Goal: Transaction & Acquisition: Register for event/course

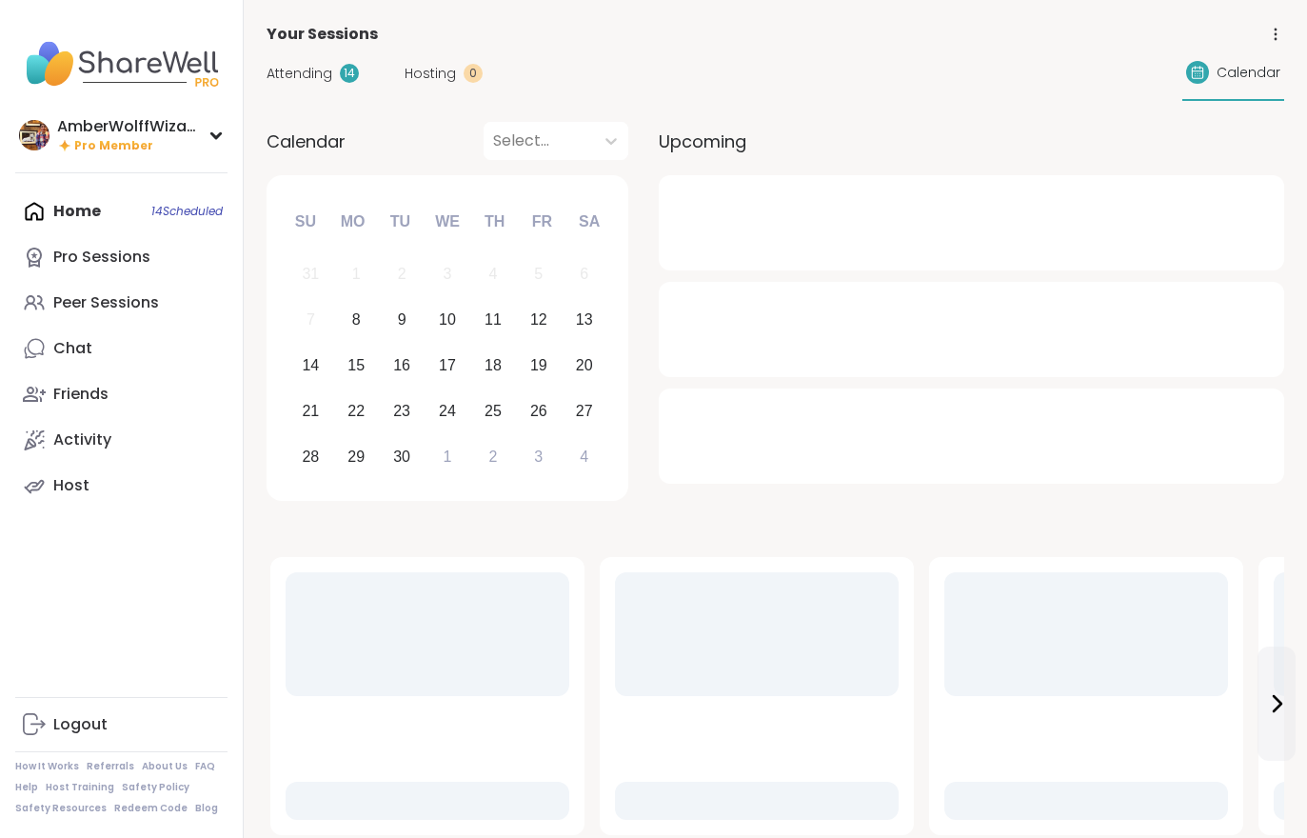
click at [87, 448] on div "Activity" at bounding box center [82, 439] width 58 height 21
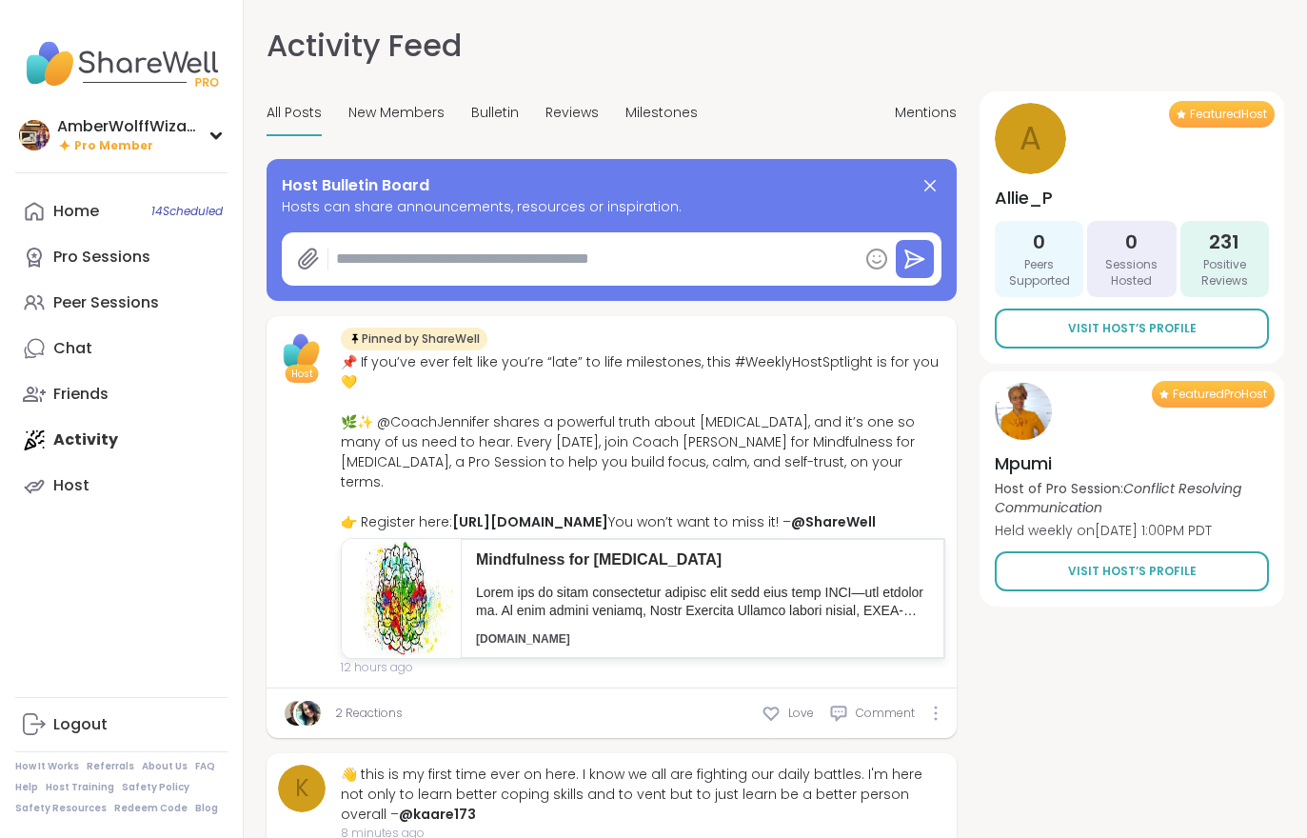
click at [86, 196] on link "Home 14 Scheduled" at bounding box center [121, 212] width 212 height 46
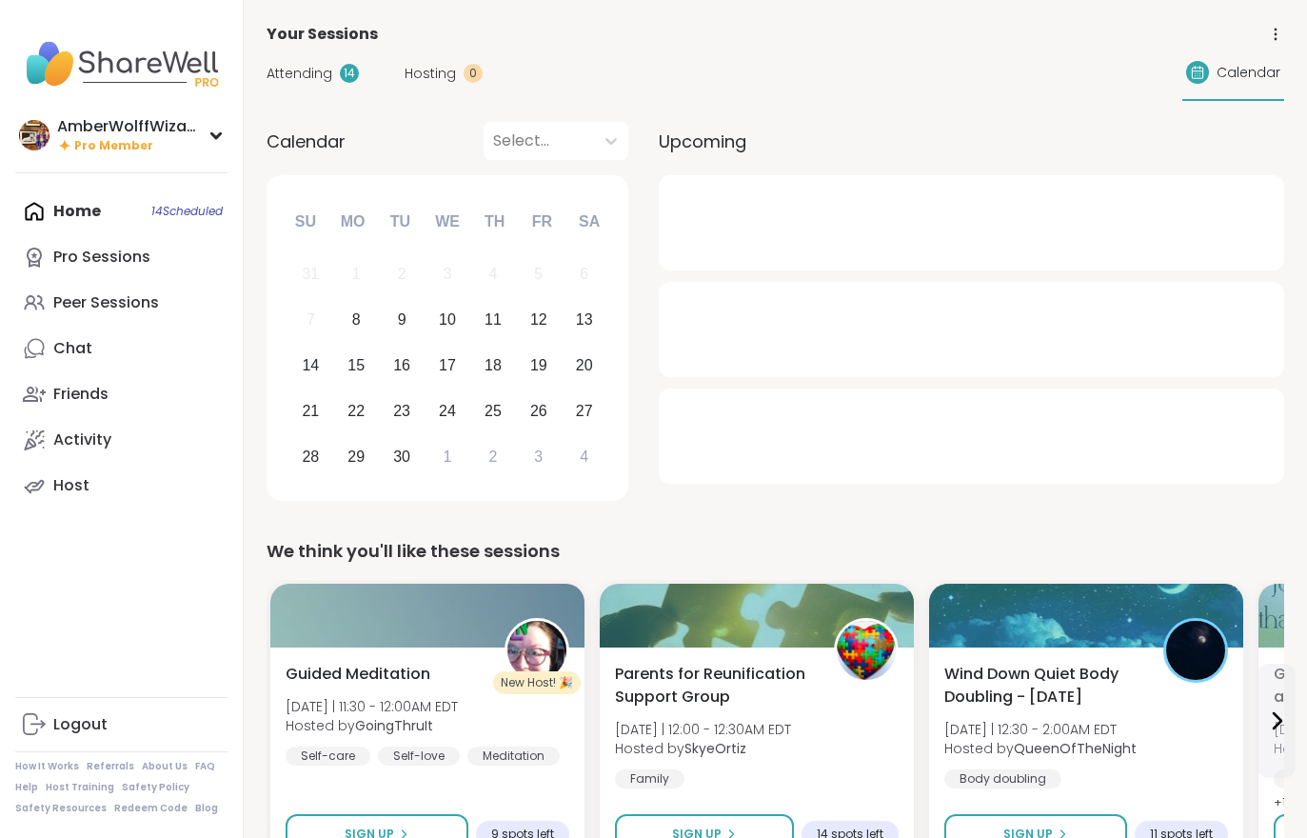
click at [426, 74] on span "Hosting" at bounding box center [430, 74] width 51 height 20
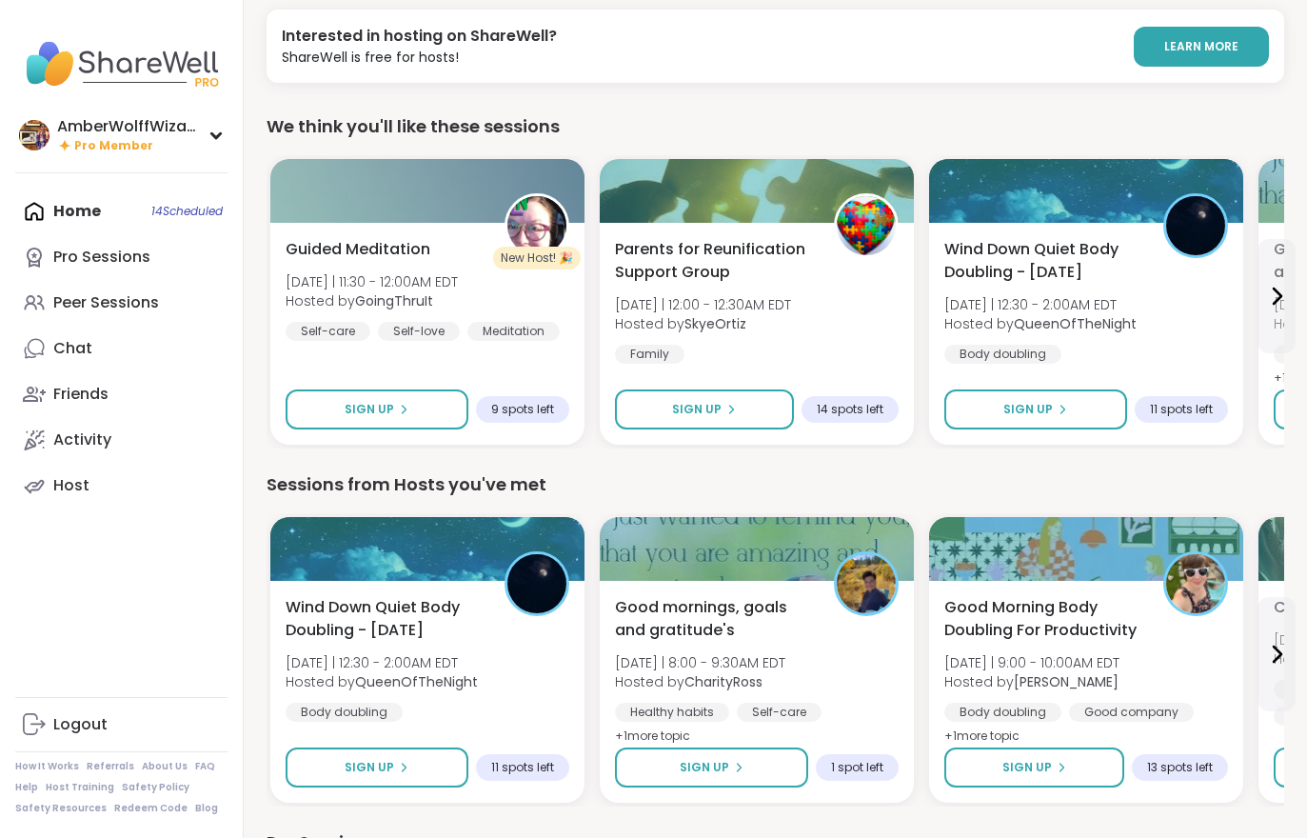
scroll to position [112, 0]
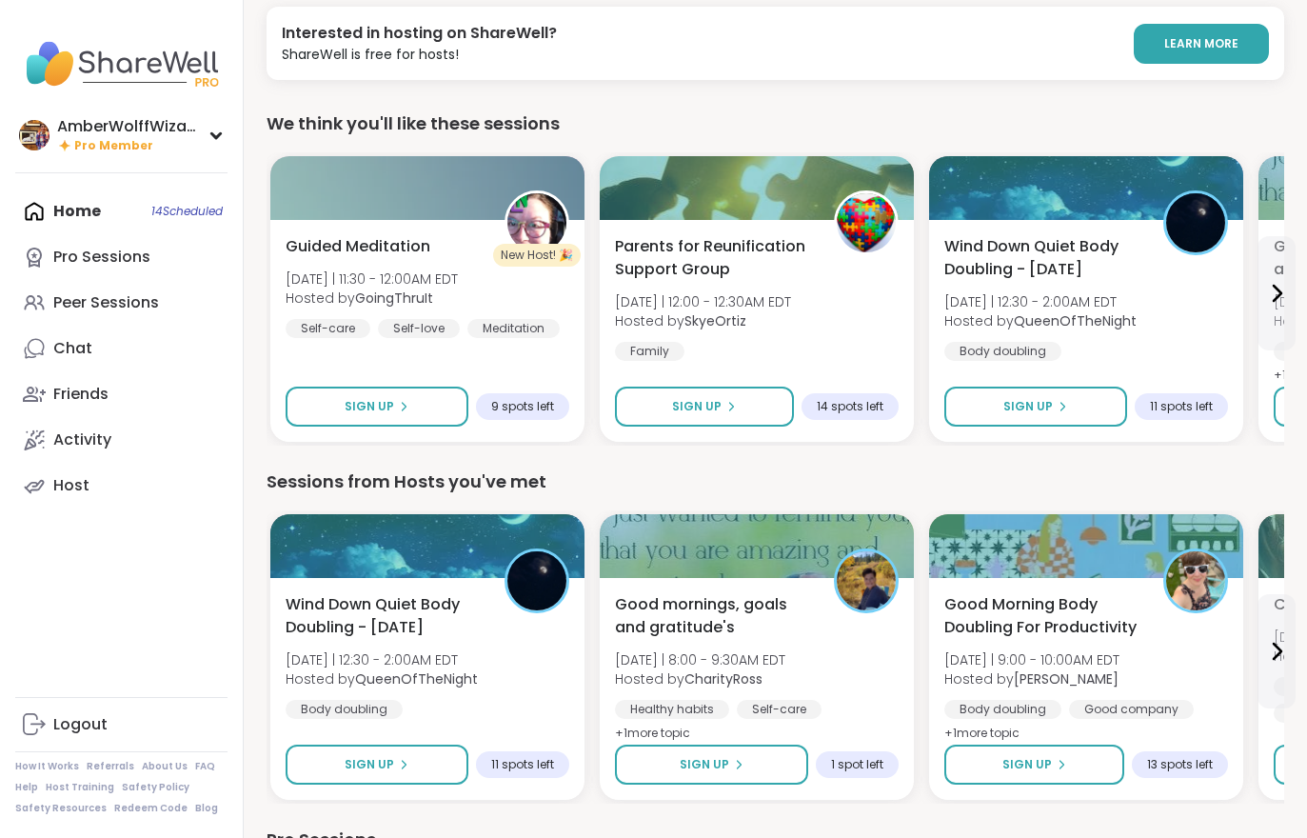
click at [81, 426] on link "Activity" at bounding box center [121, 440] width 212 height 46
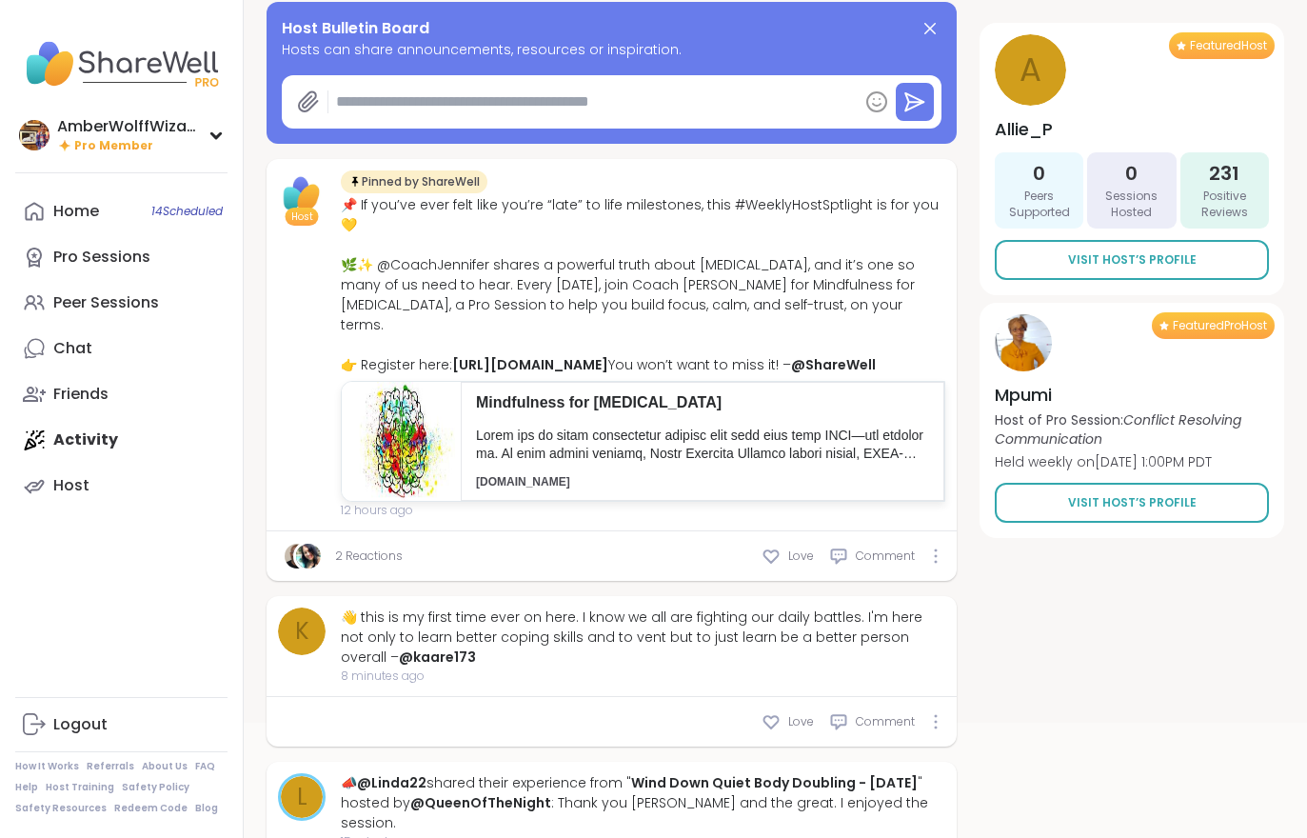
type textarea "*"
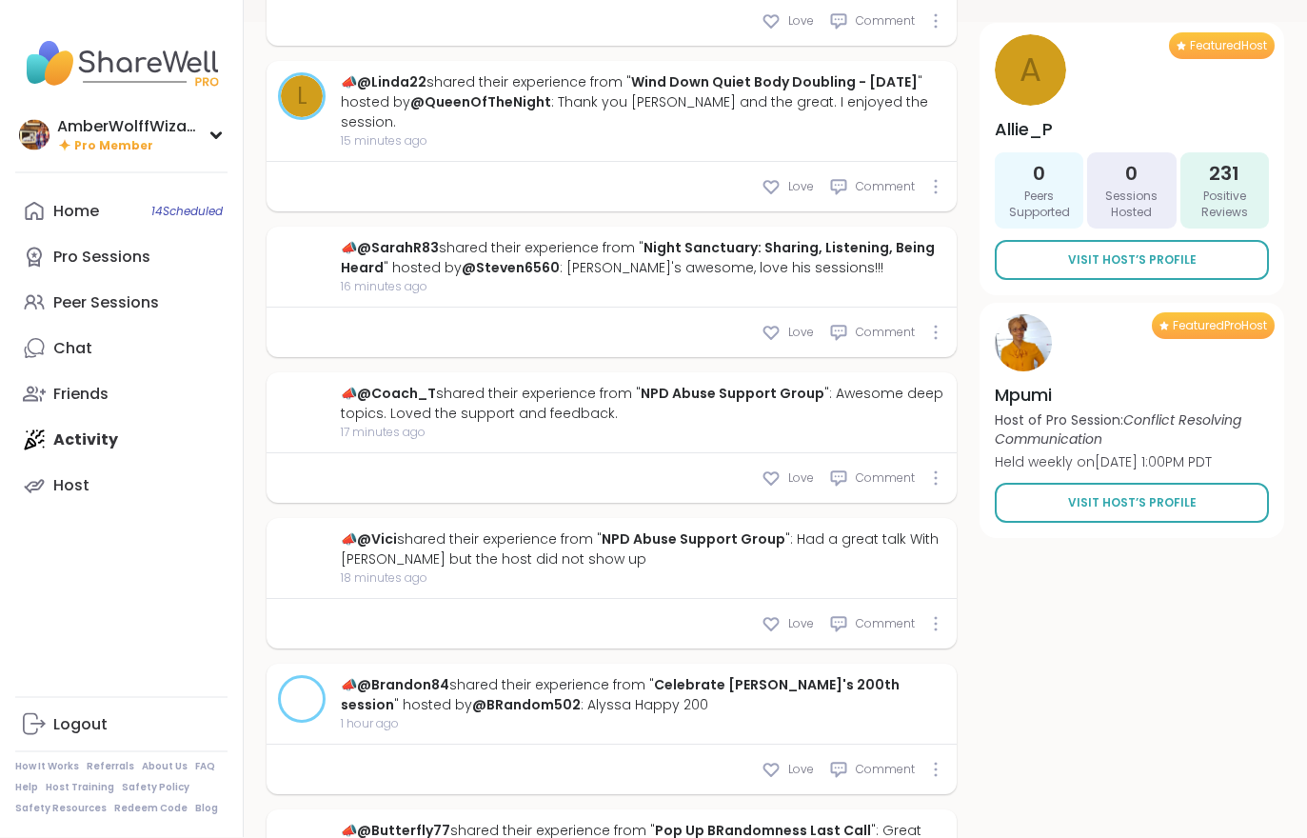
scroll to position [861, 0]
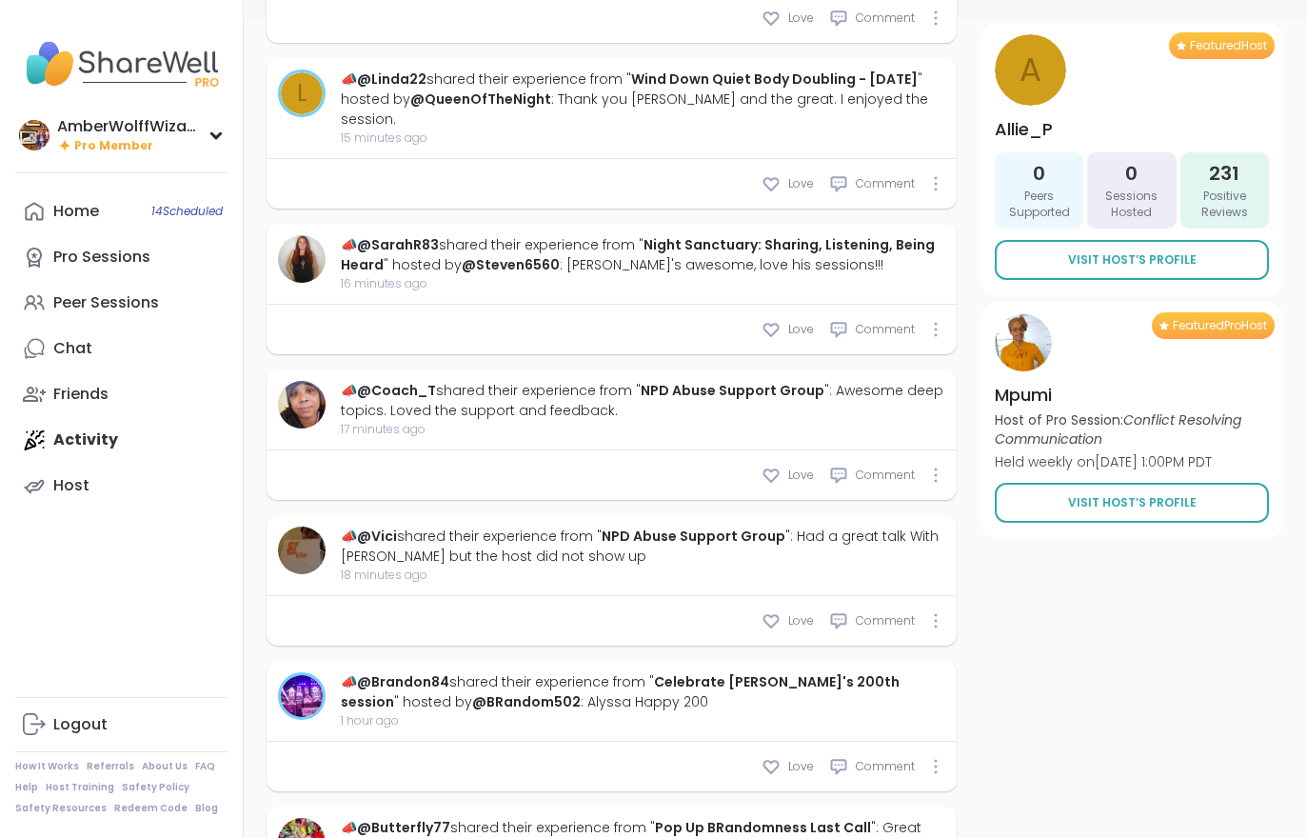
click at [64, 222] on link "Home 14 Scheduled" at bounding box center [121, 212] width 212 height 46
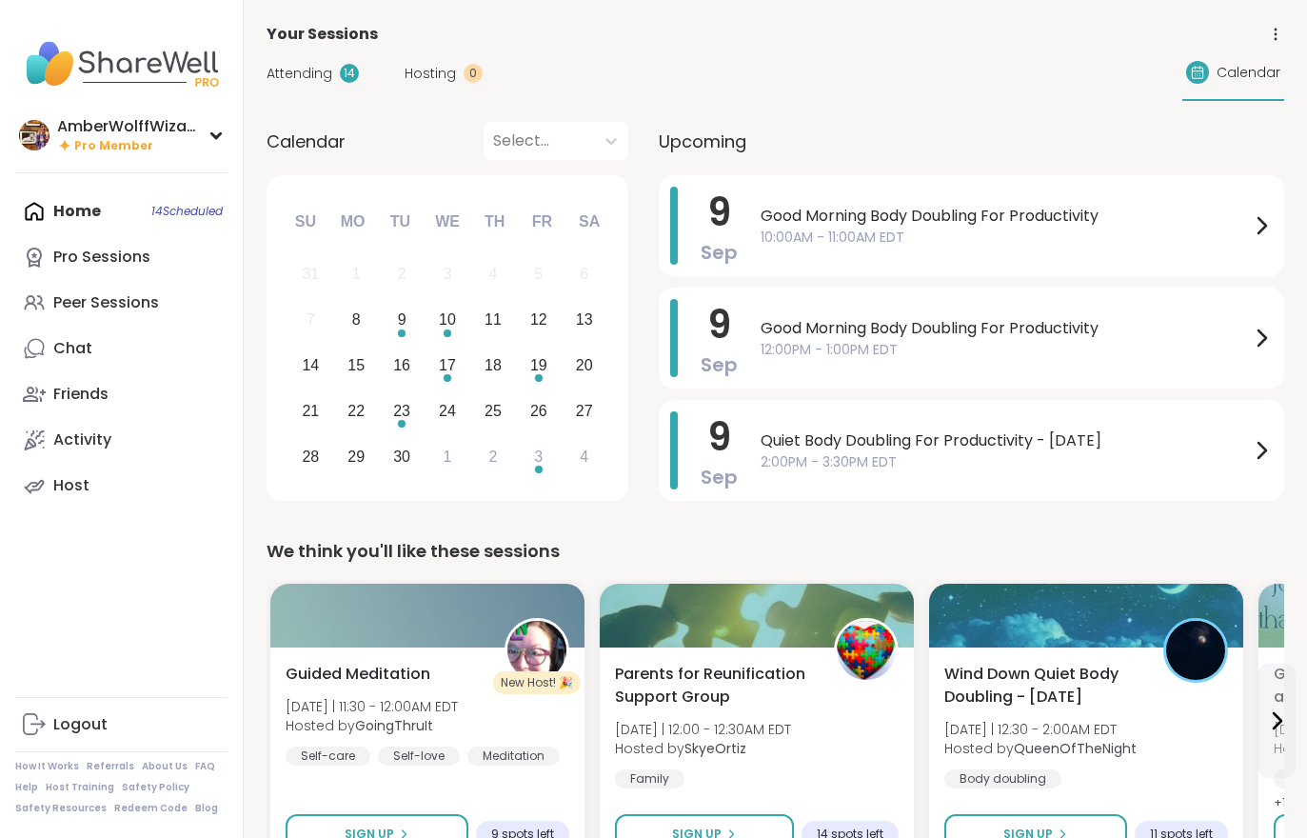
click at [68, 265] on div "Pro Sessions" at bounding box center [101, 257] width 97 height 21
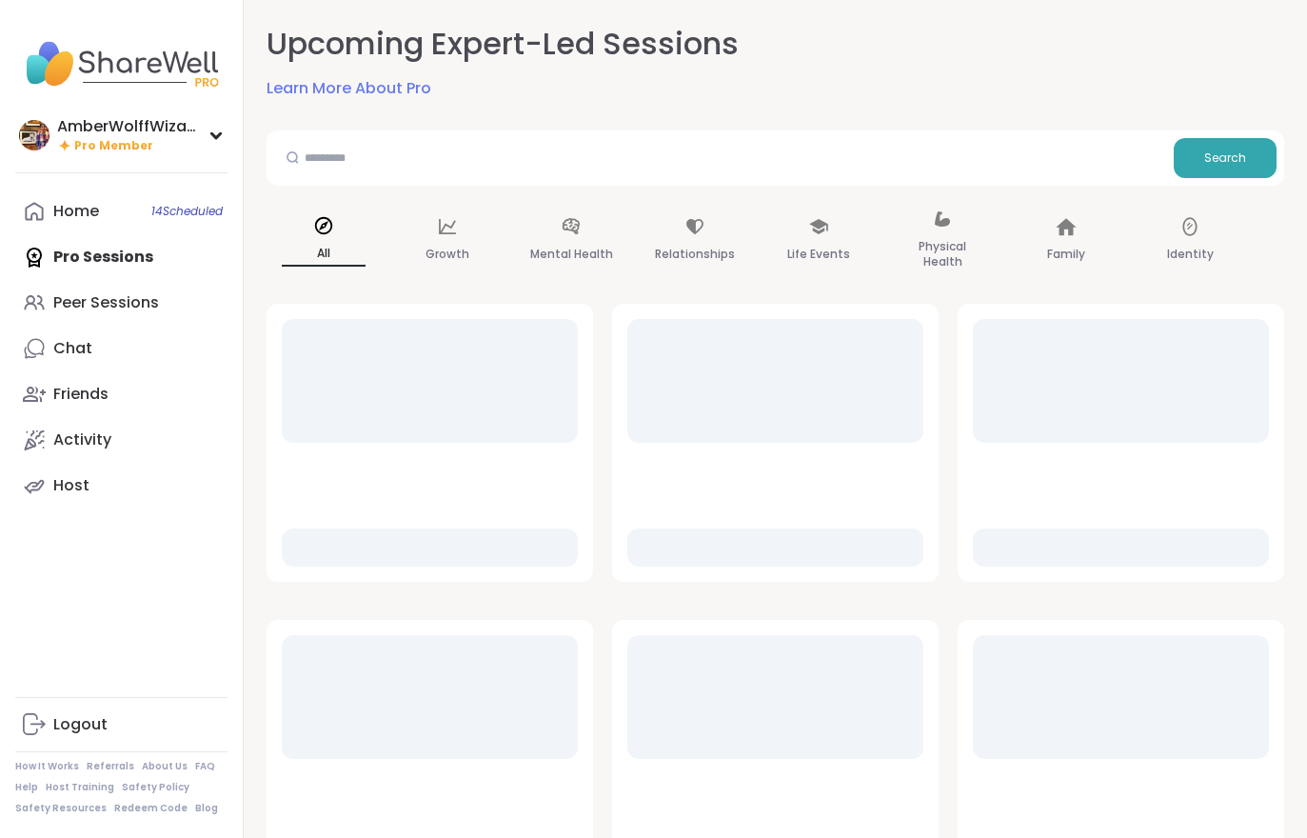
click at [85, 305] on div "Peer Sessions" at bounding box center [106, 302] width 106 height 21
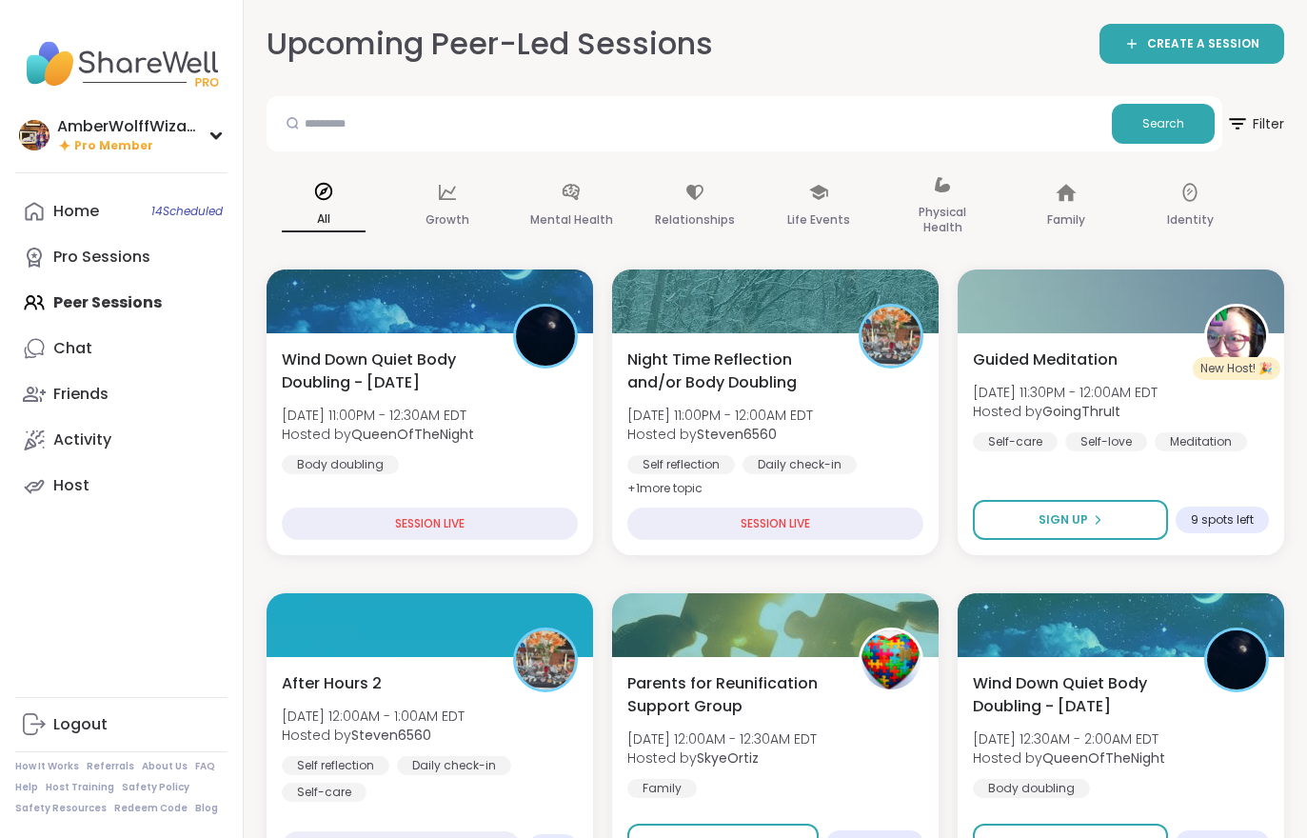
click at [368, 335] on div "Wind Down Quiet Body Doubling - [DATE] [DATE] 11:00PM - 12:30AM EDT Hosted by Q…" at bounding box center [430, 444] width 327 height 222
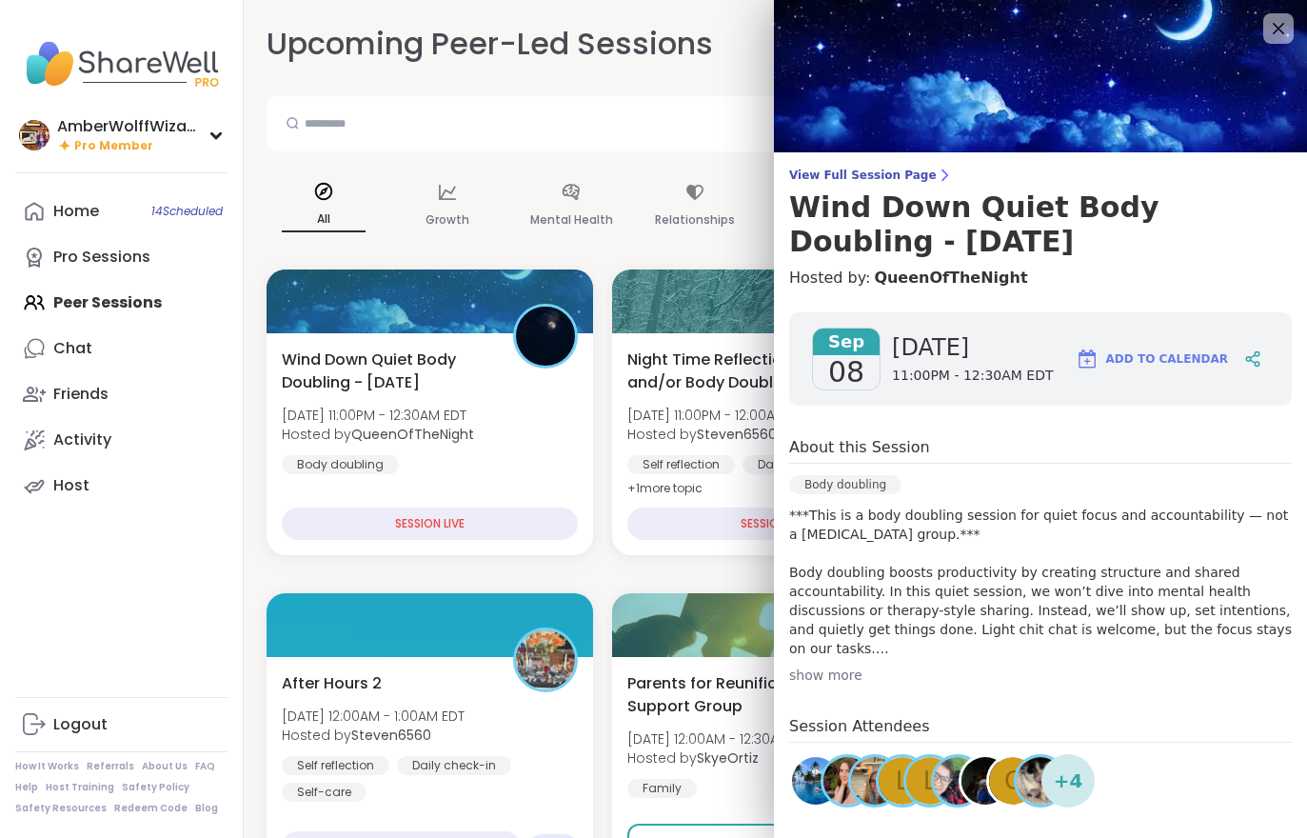
click at [113, 364] on link "Chat" at bounding box center [121, 349] width 212 height 46
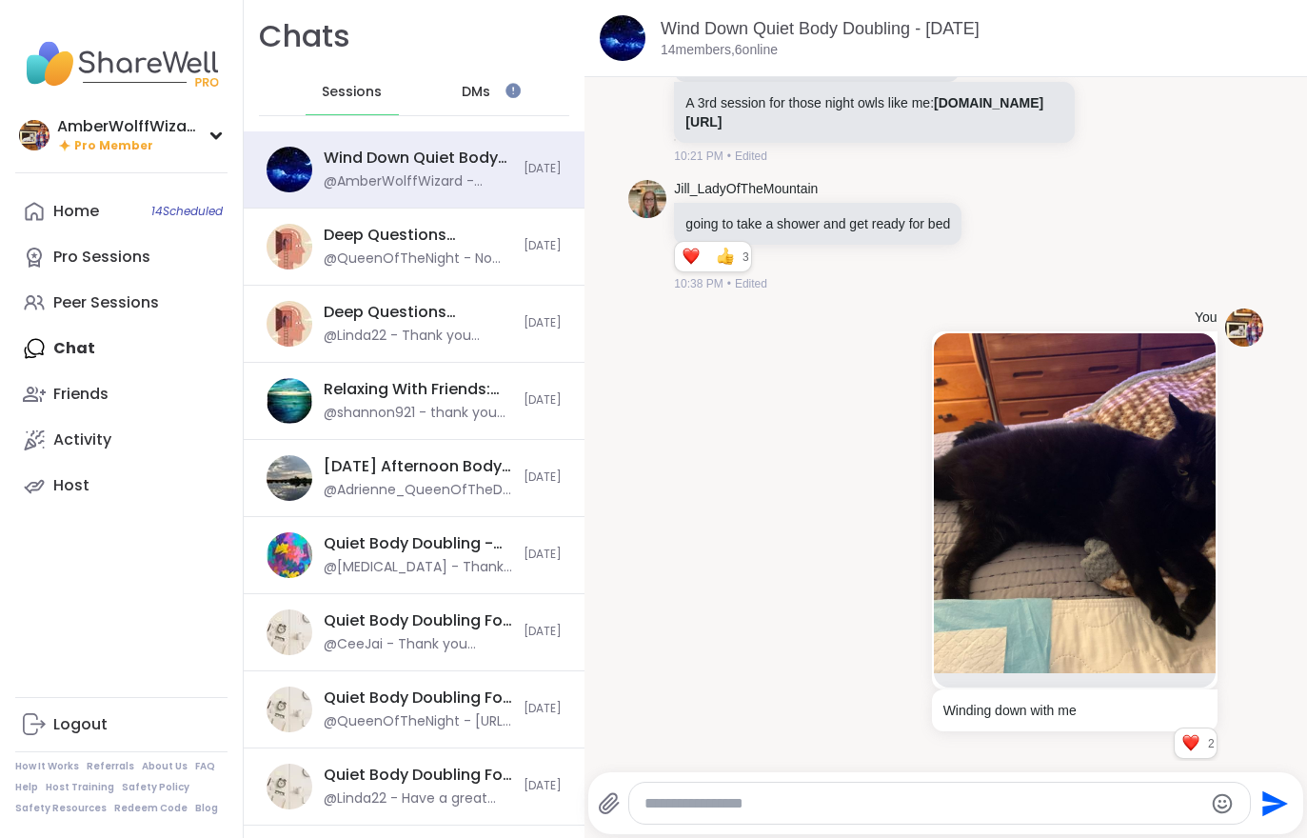
click at [79, 219] on div "Home 14 Scheduled" at bounding box center [76, 211] width 46 height 21
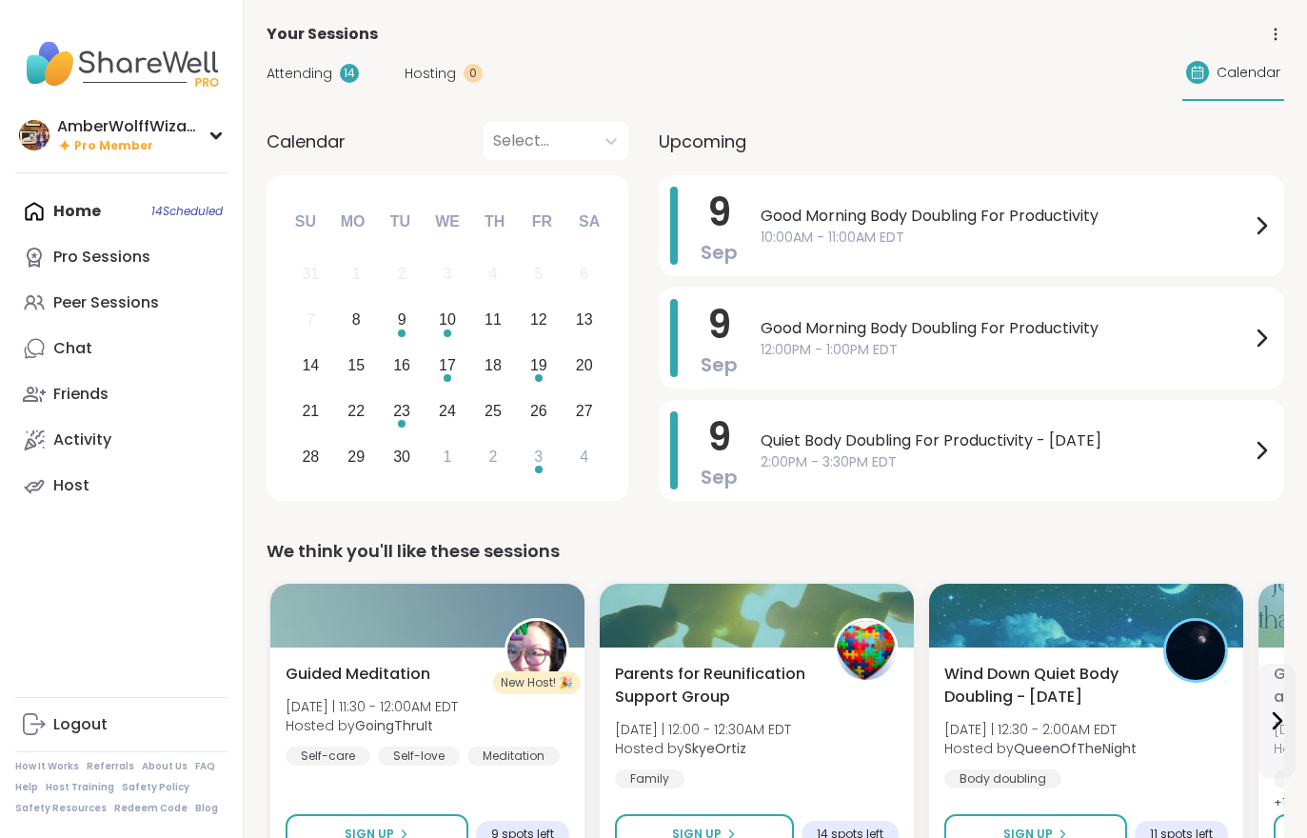
click at [132, 295] on div "Peer Sessions" at bounding box center [106, 302] width 106 height 21
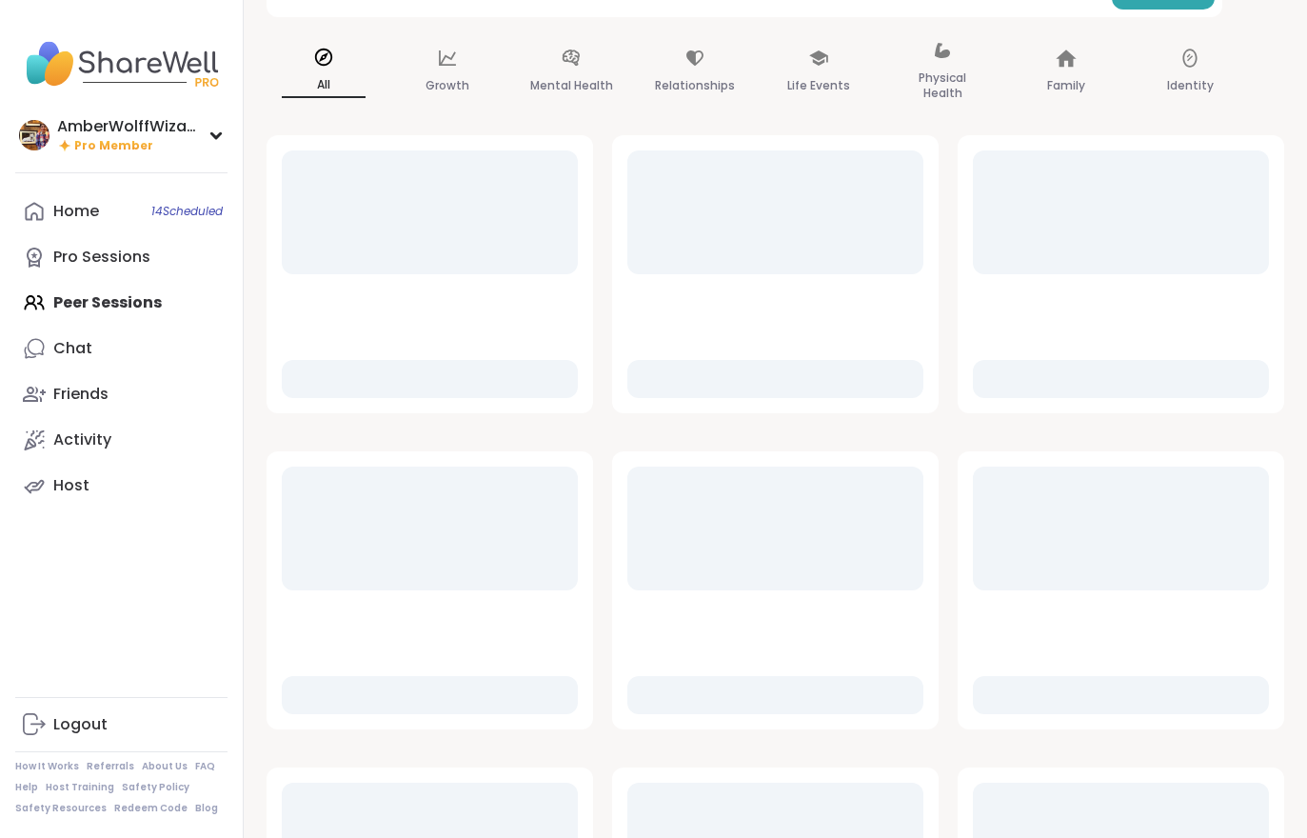
scroll to position [137, 0]
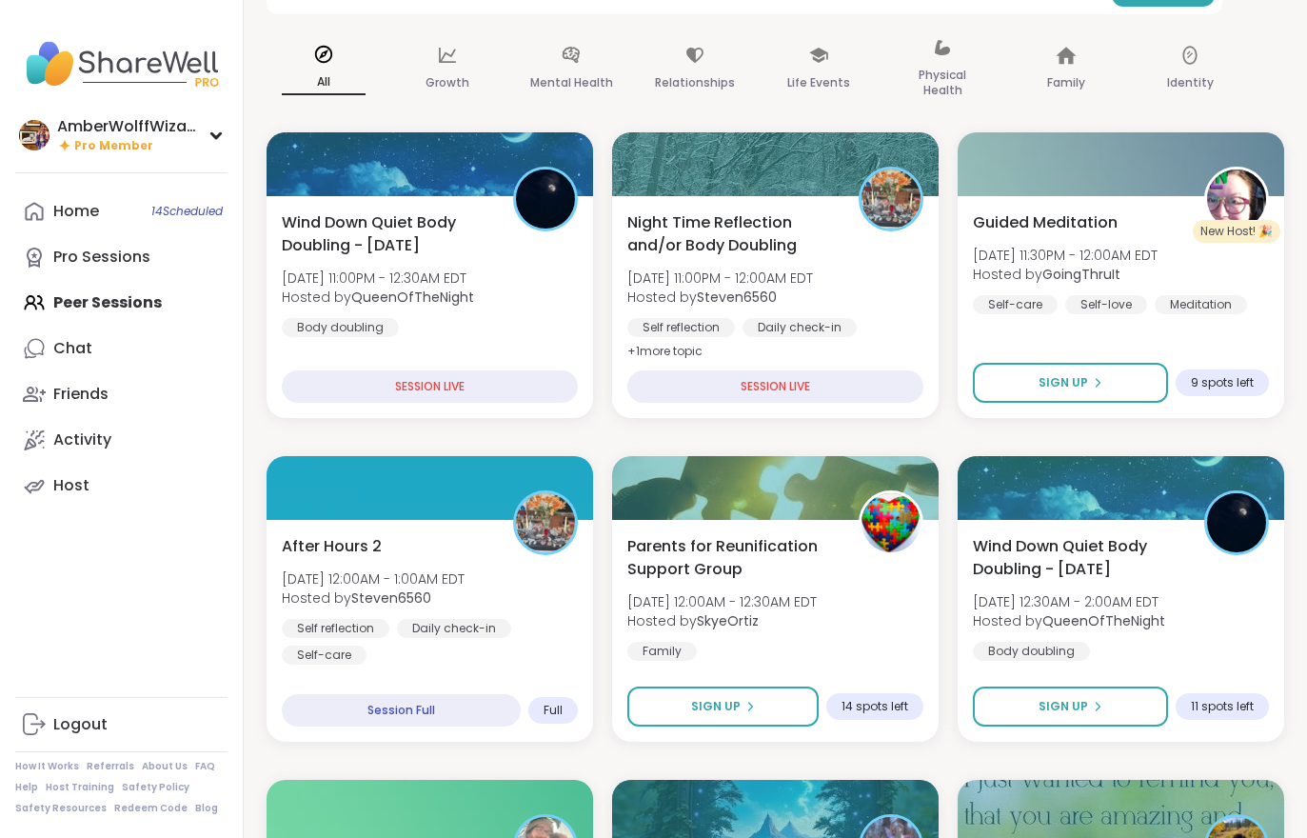
click at [1144, 213] on div "Guided Meditation [DATE] 11:30PM - 12:00AM EDT Hosted by GoingThruIt Self-care …" at bounding box center [1121, 262] width 296 height 103
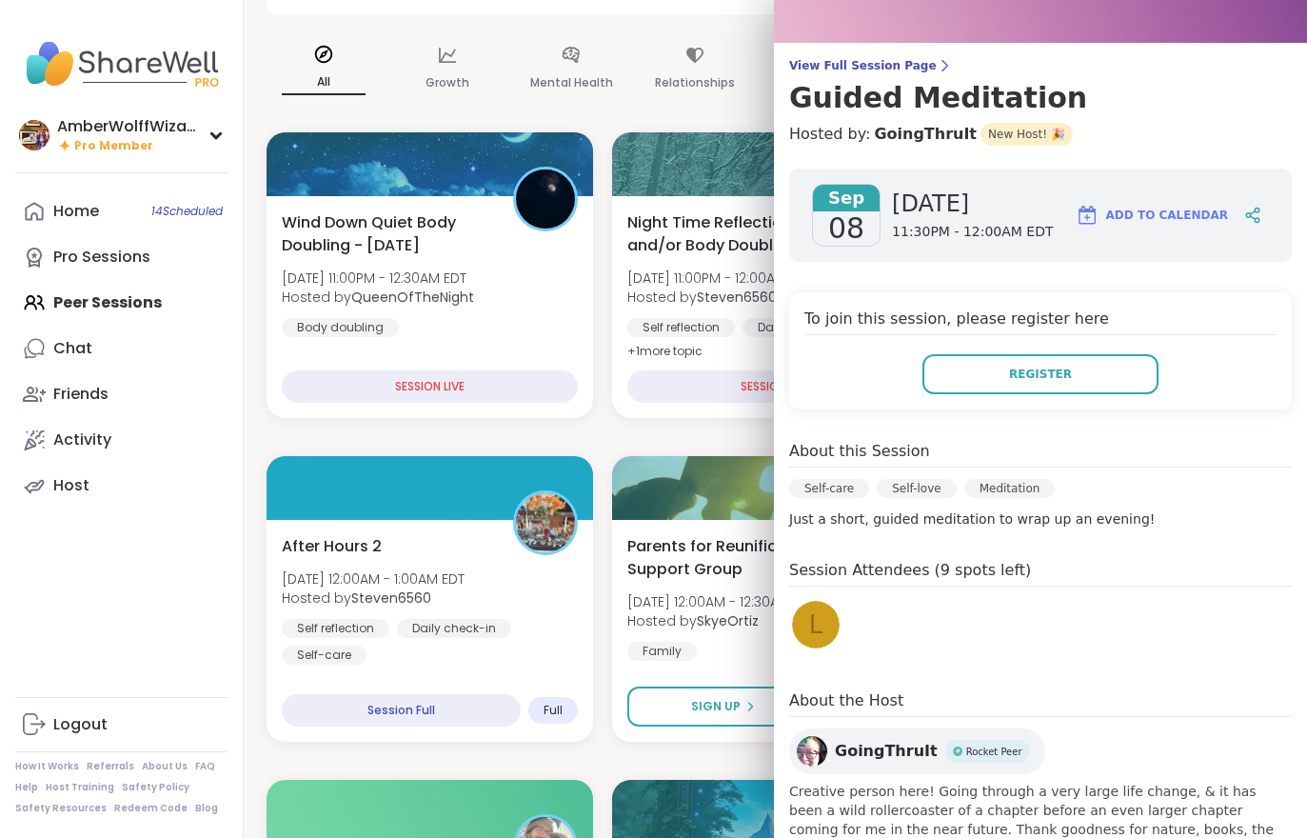
scroll to position [110, 0]
click at [149, 365] on link "Chat" at bounding box center [121, 349] width 212 height 46
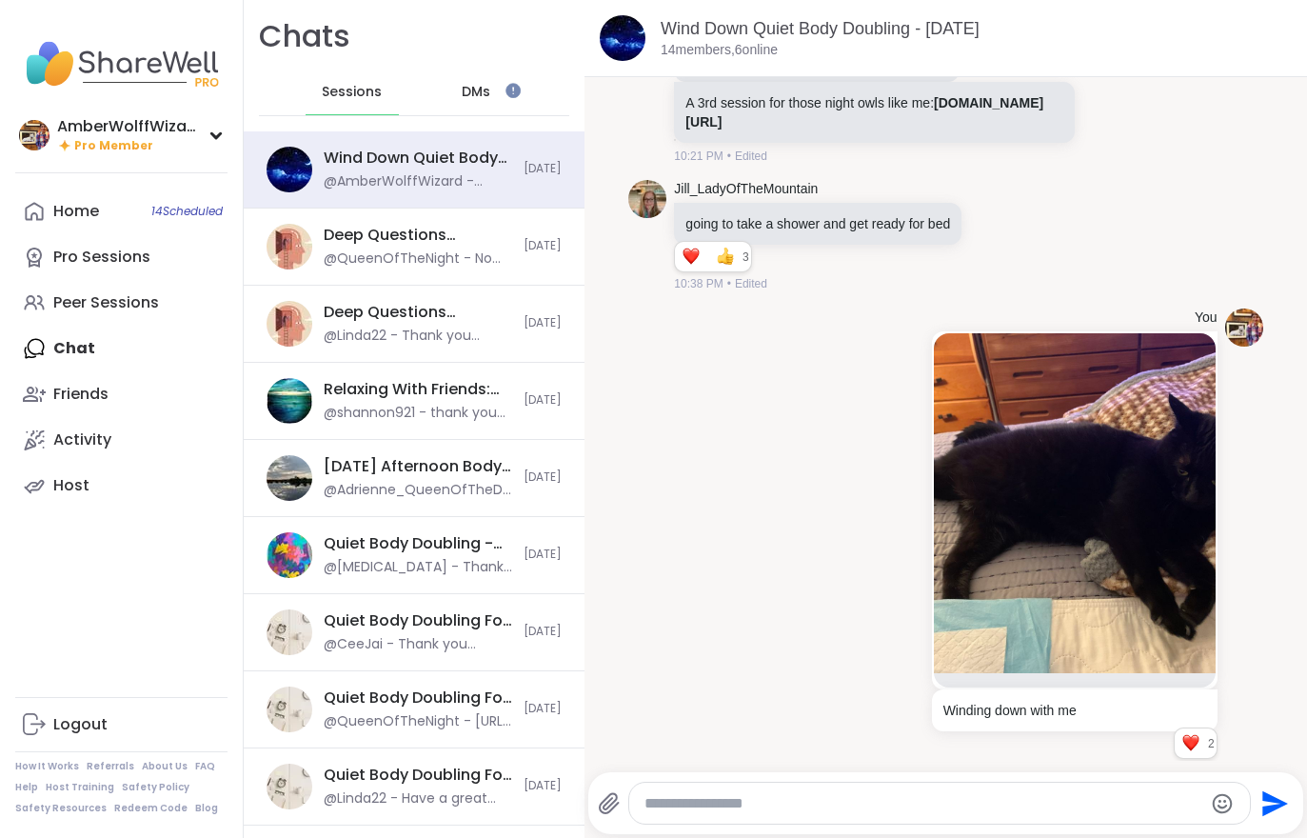
click at [74, 292] on div "Peer Sessions" at bounding box center [106, 302] width 106 height 21
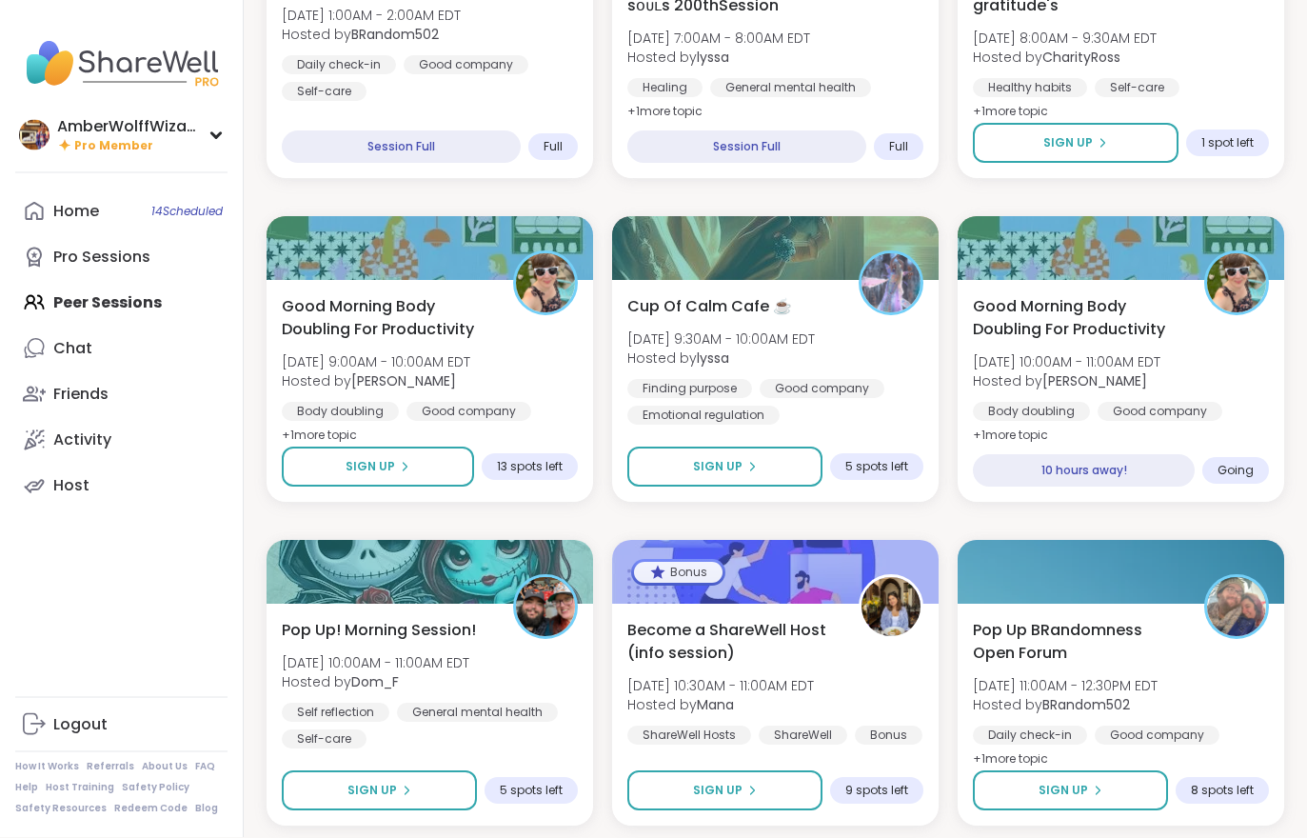
scroll to position [1024, 0]
click at [321, 307] on span "Good Morning Body Doubling For Productivity" at bounding box center [387, 318] width 210 height 46
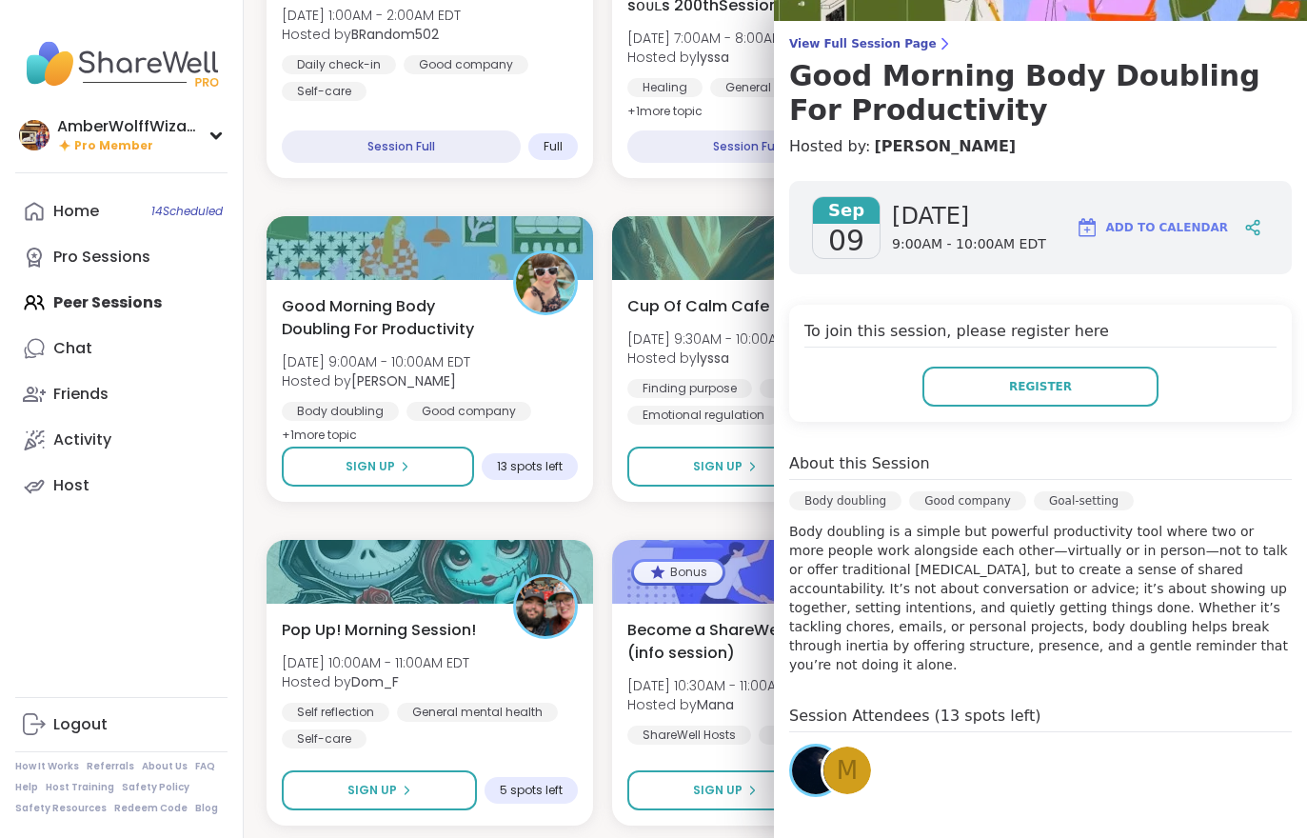
scroll to position [132, 0]
click at [185, 492] on link "Host" at bounding box center [121, 486] width 212 height 46
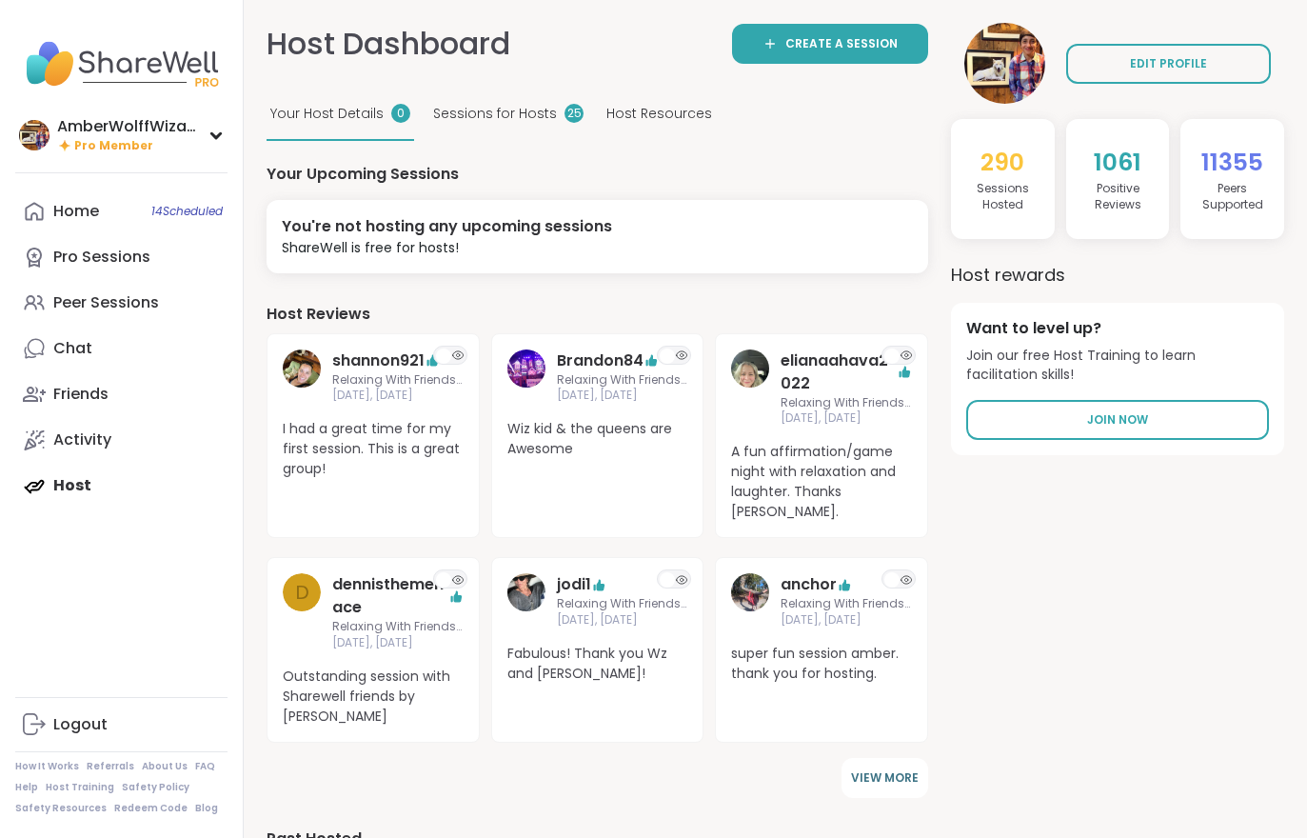
click at [47, 259] on link "Pro Sessions" at bounding box center [121, 257] width 212 height 46
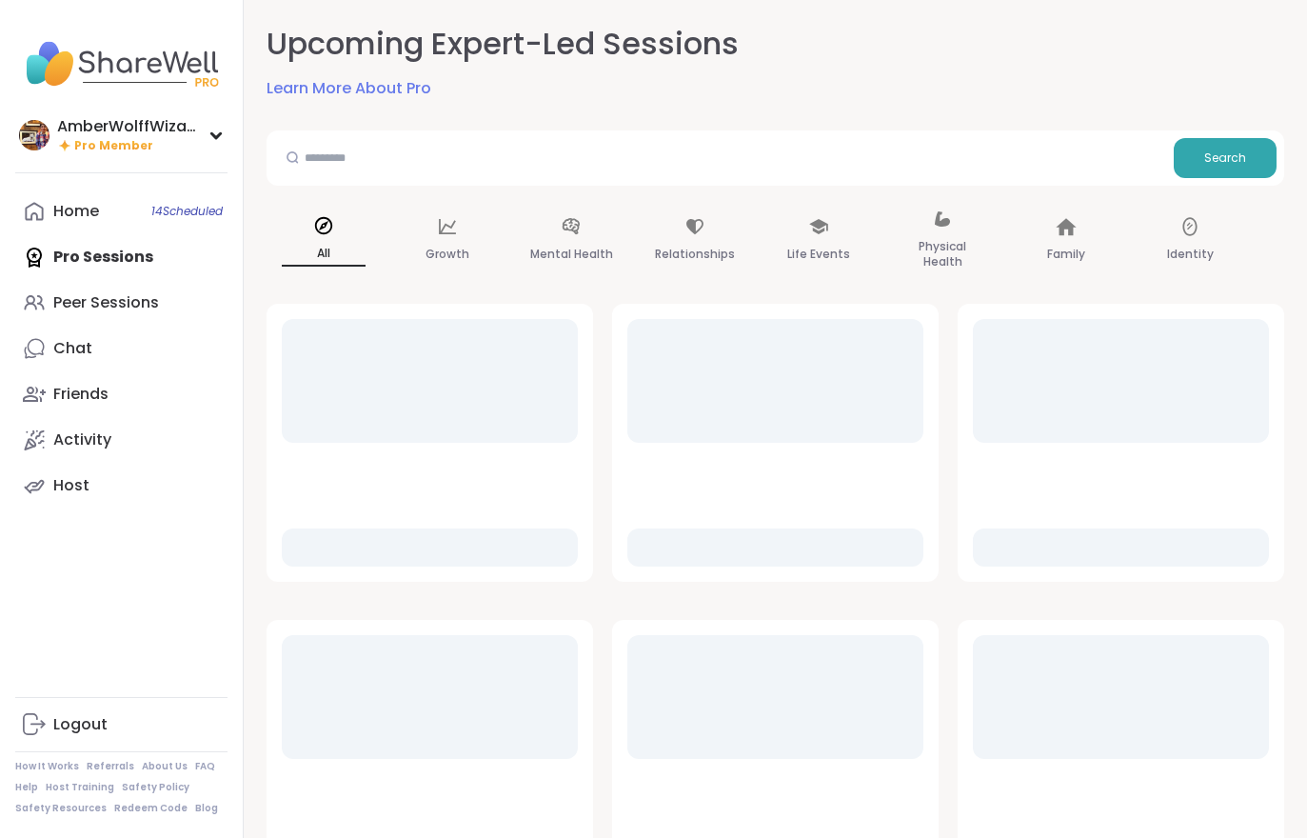
click at [67, 313] on link "Peer Sessions" at bounding box center [121, 303] width 212 height 46
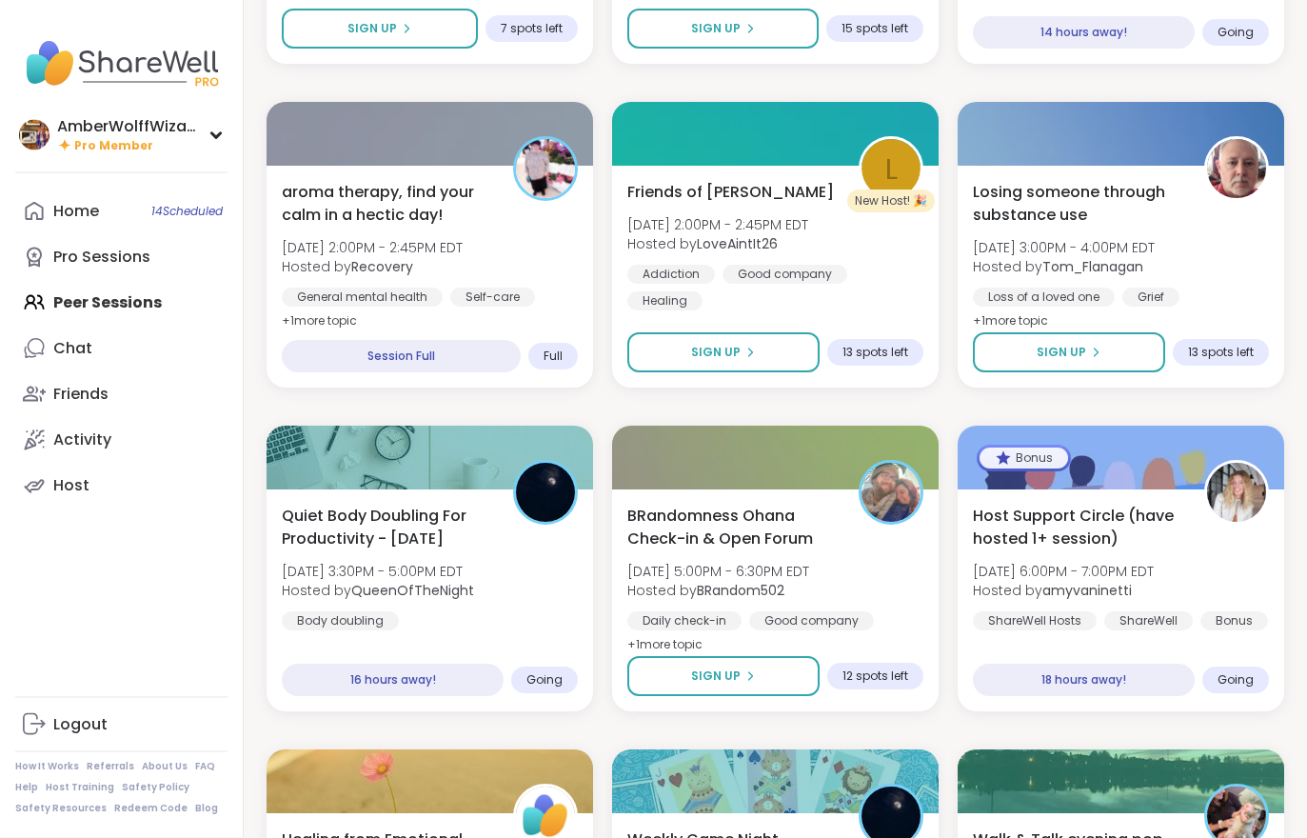
scroll to position [2757, 0]
click at [330, 233] on div "aroma therapy, find your calm in a hectic day! [DATE] 2:00PM - 2:45PM EDT Hoste…" at bounding box center [430, 257] width 296 height 152
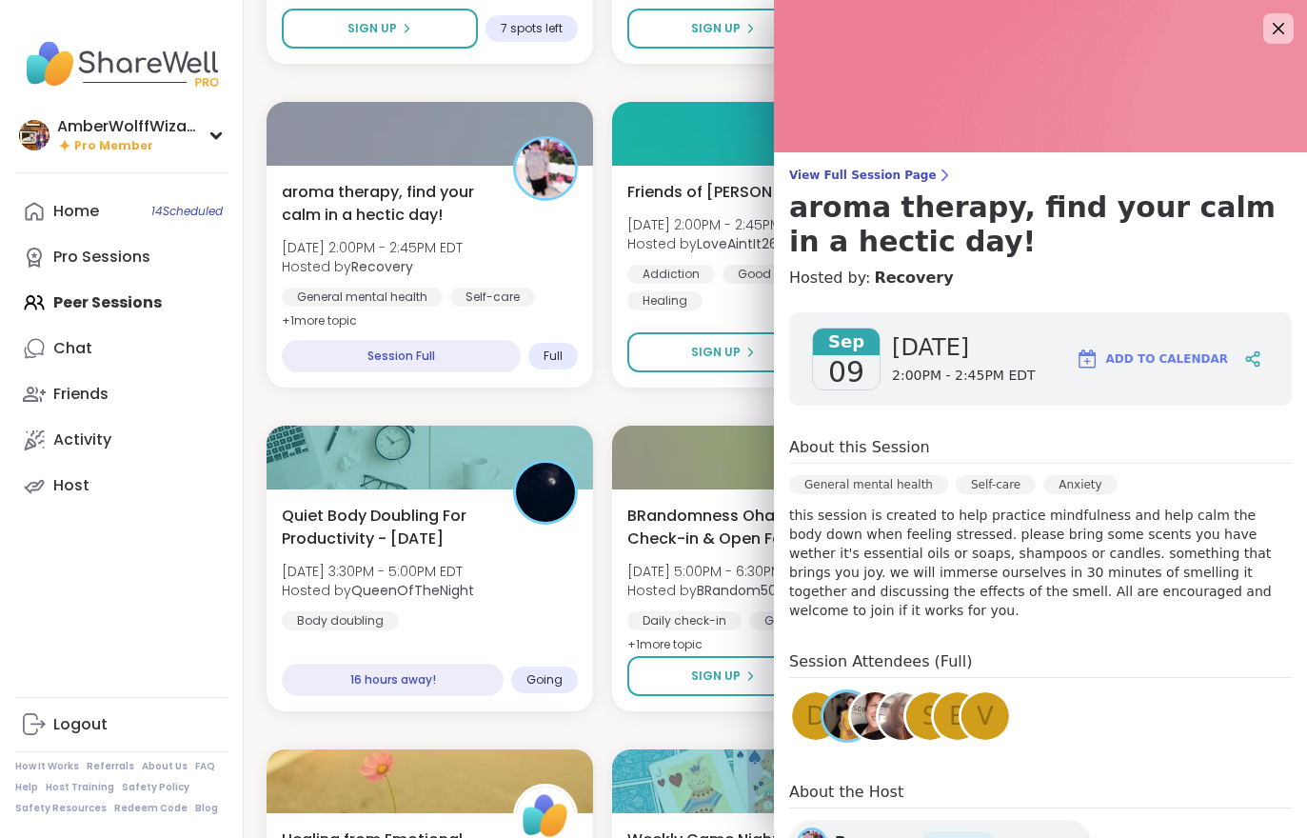
scroll to position [0, 0]
click at [912, 180] on span "View Full Session Page" at bounding box center [1040, 175] width 503 height 15
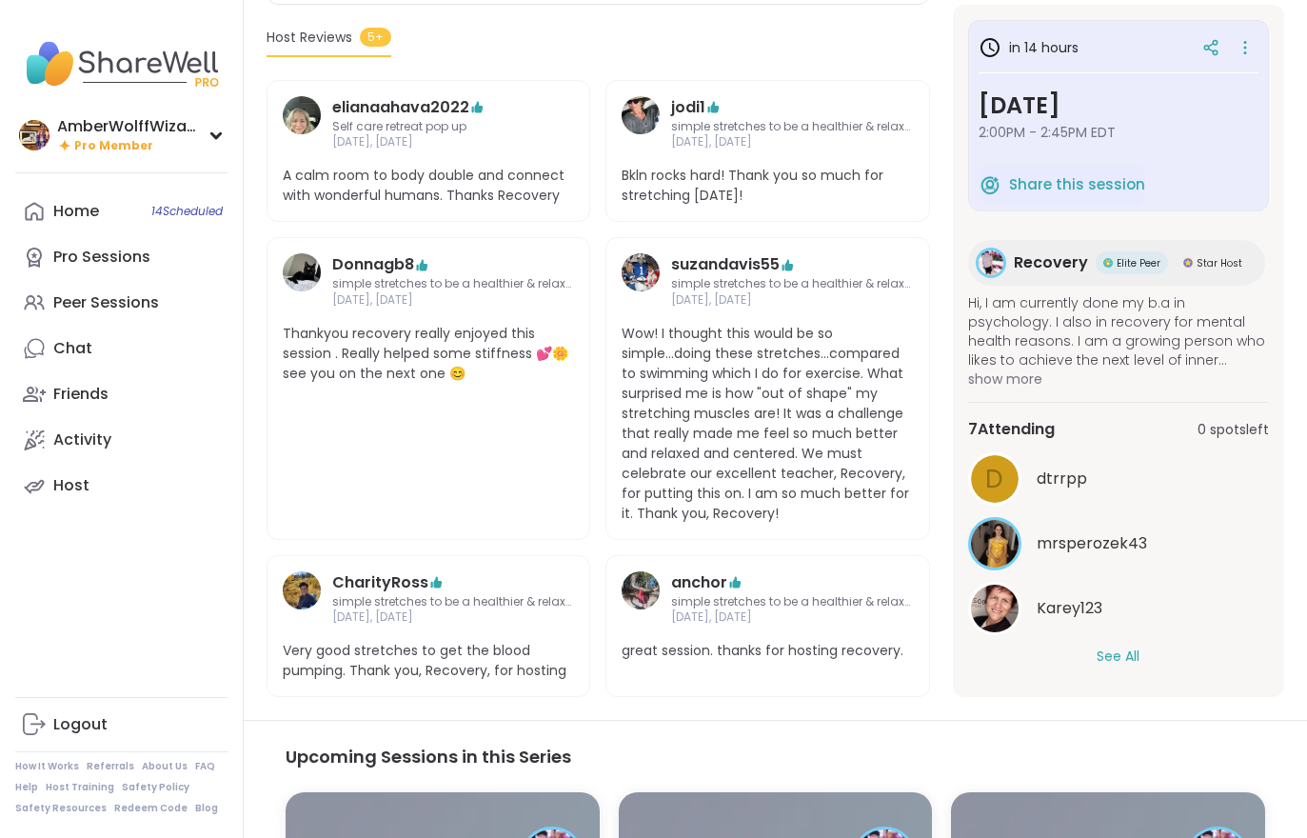
scroll to position [604, 0]
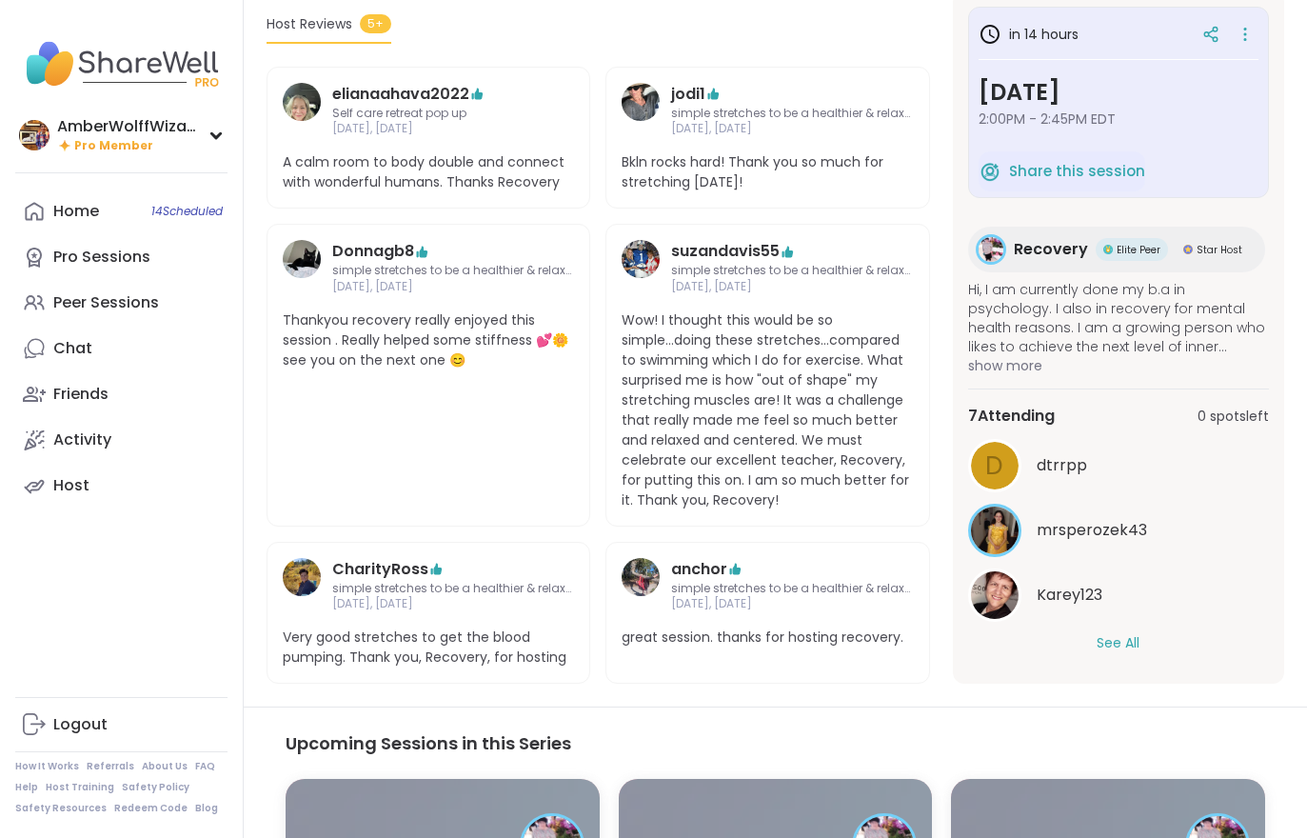
click at [1117, 645] on button "See All" at bounding box center [1118, 643] width 43 height 20
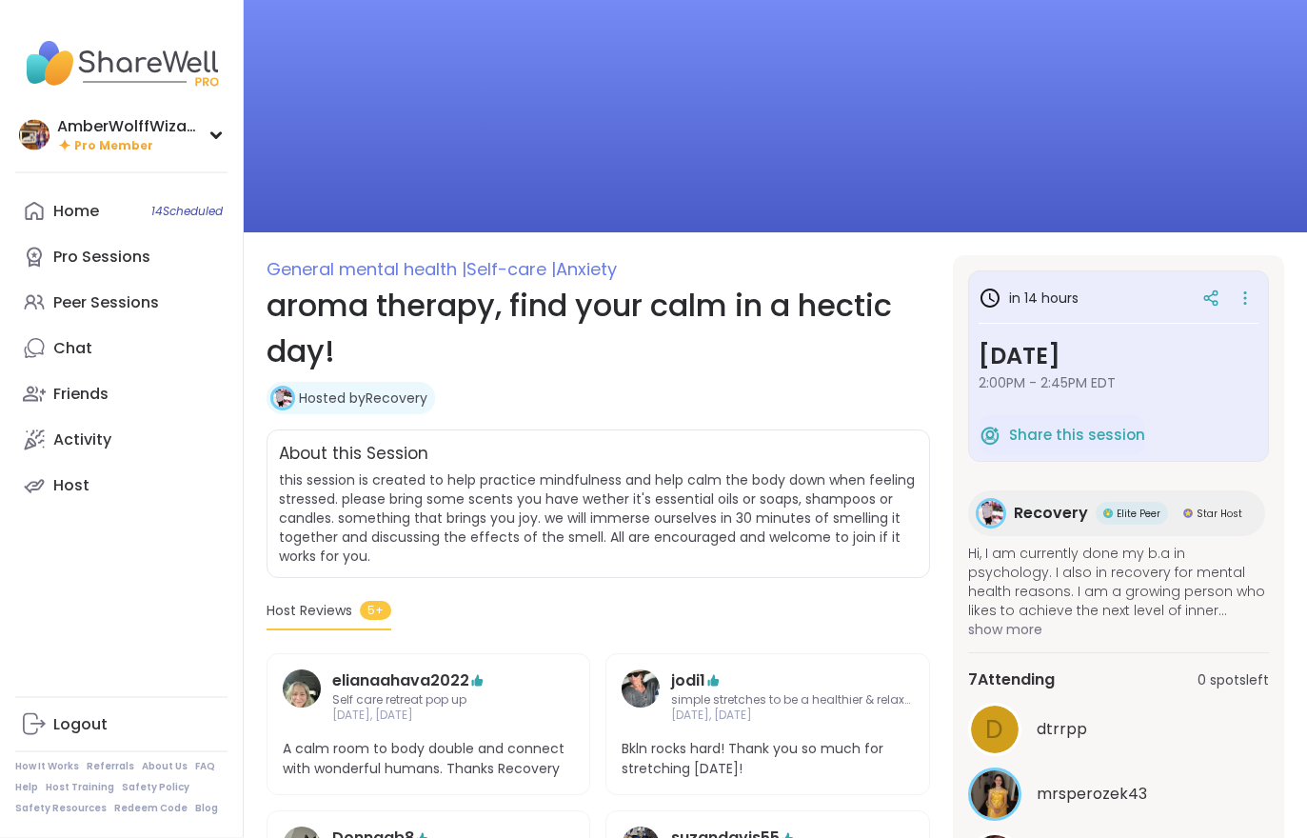
scroll to position [0, 0]
